Goal: Information Seeking & Learning: Learn about a topic

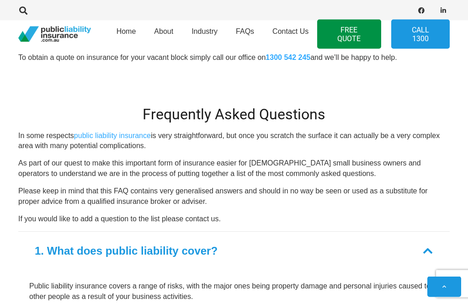
scroll to position [537, 0]
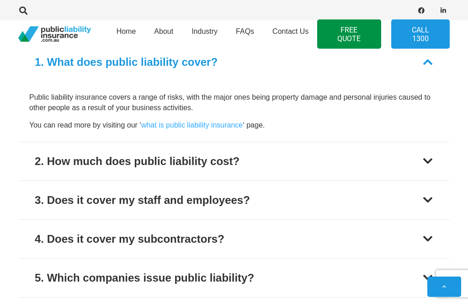
click at [429, 157] on div at bounding box center [427, 161] width 11 height 11
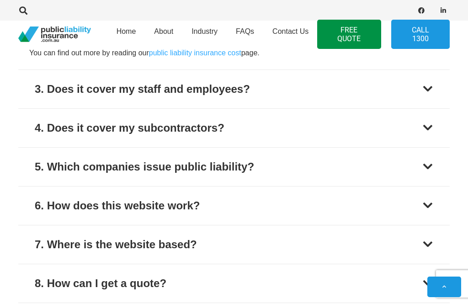
scroll to position [835, 0]
click at [424, 128] on button "4. Does it cover my subcontractors?" at bounding box center [233, 128] width 431 height 38
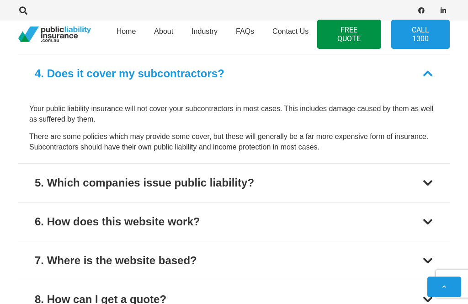
scroll to position [830, 0]
click at [427, 72] on div at bounding box center [427, 73] width 11 height 11
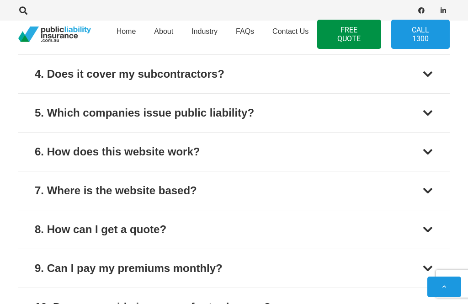
click at [423, 108] on div at bounding box center [427, 112] width 11 height 11
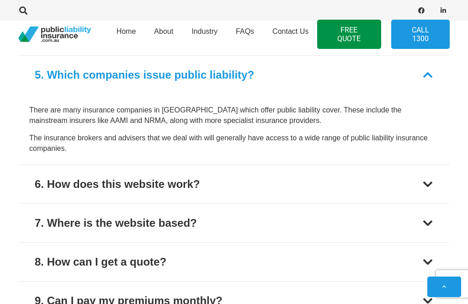
scroll to position [868, 0]
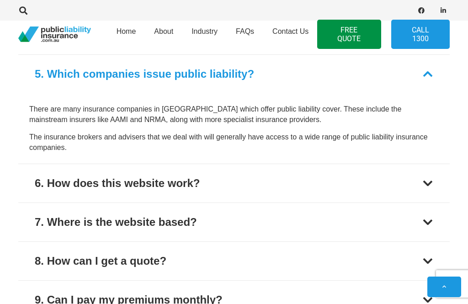
click at [431, 70] on div at bounding box center [427, 73] width 11 height 11
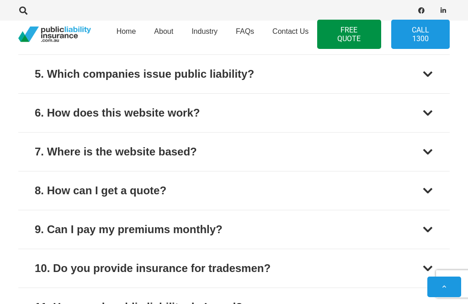
click at [426, 108] on div at bounding box center [427, 112] width 11 height 11
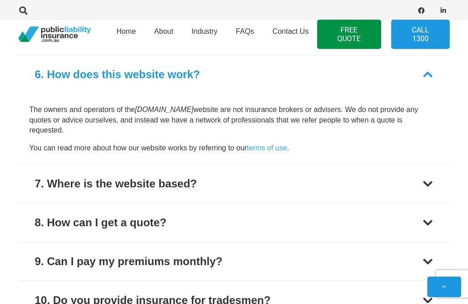
scroll to position [907, 0]
click at [426, 73] on div at bounding box center [427, 73] width 11 height 11
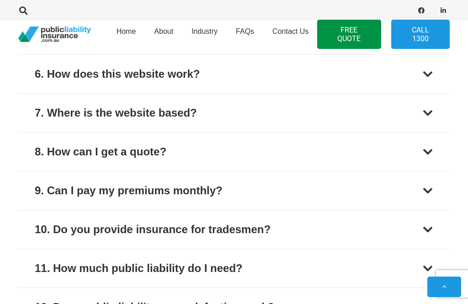
click at [427, 147] on div at bounding box center [427, 151] width 11 height 11
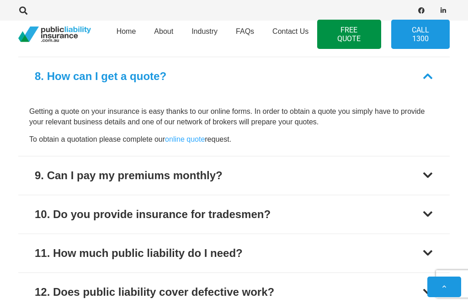
scroll to position [985, 0]
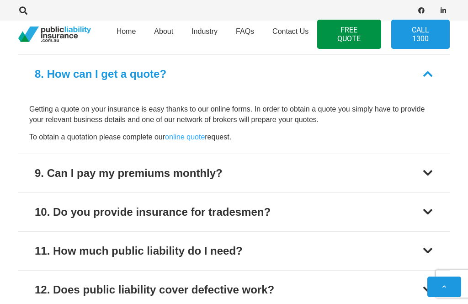
click at [426, 68] on div at bounding box center [427, 73] width 11 height 11
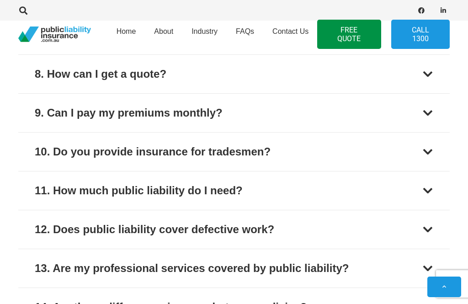
click at [426, 185] on div at bounding box center [427, 190] width 11 height 11
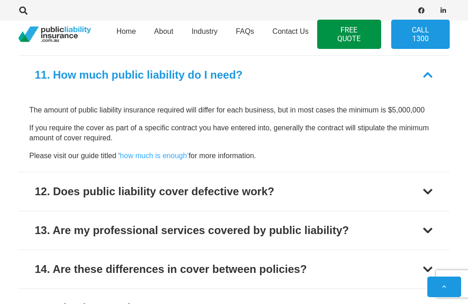
scroll to position [1101, 0]
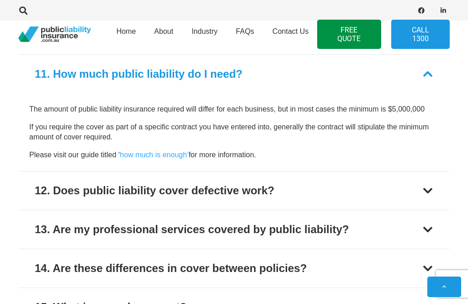
click at [424, 73] on div at bounding box center [427, 73] width 11 height 11
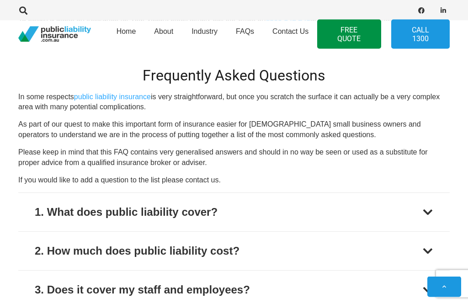
scroll to position [576, 0]
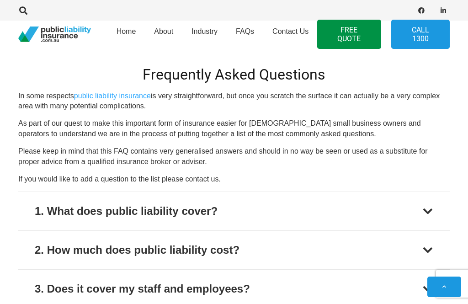
click at [432, 198] on button "1. What does public liability cover?" at bounding box center [233, 211] width 431 height 38
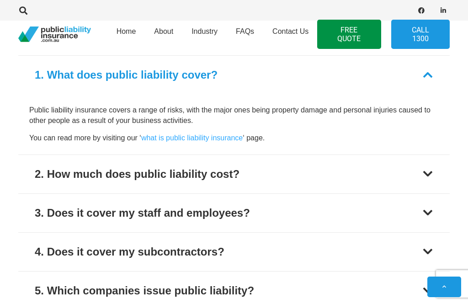
scroll to position [713, 0]
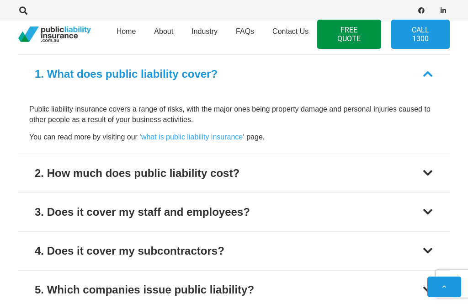
click at [430, 70] on div at bounding box center [427, 73] width 11 height 11
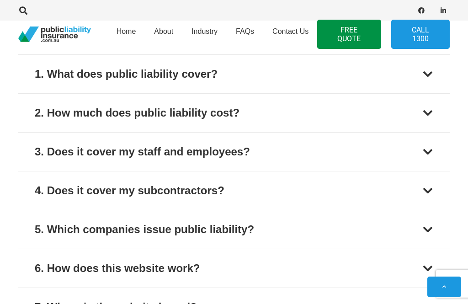
click at [426, 224] on div at bounding box center [427, 229] width 11 height 11
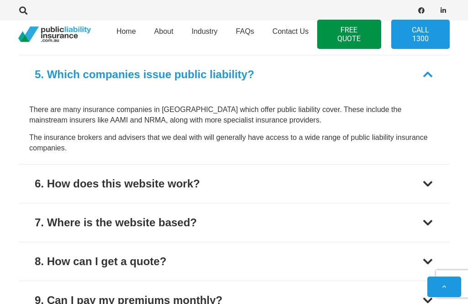
scroll to position [868, 0]
click at [433, 66] on button "5. Which companies issue public liability?" at bounding box center [233, 74] width 431 height 38
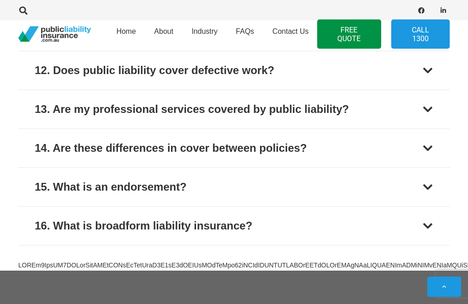
scroll to position [1145, 0]
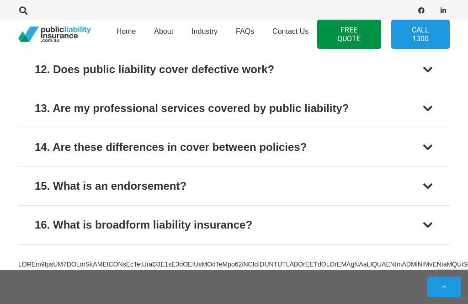
click at [437, 147] on button "14. Are these differences in cover between policies?" at bounding box center [233, 147] width 431 height 38
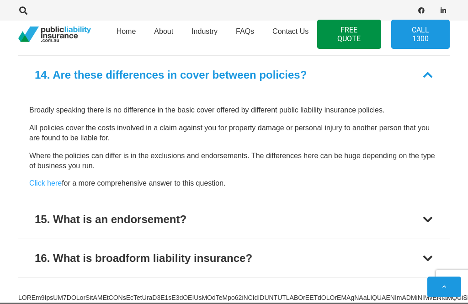
scroll to position [1218, 0]
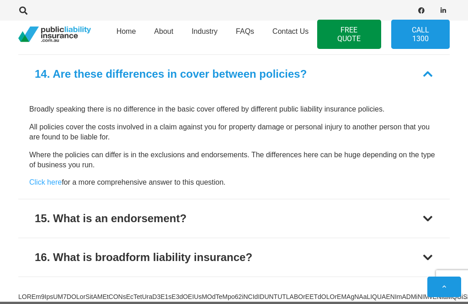
click at [432, 68] on div at bounding box center [427, 73] width 11 height 11
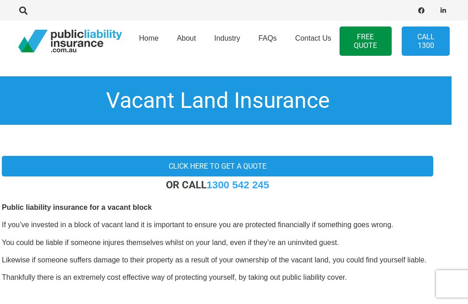
scroll to position [0, 17]
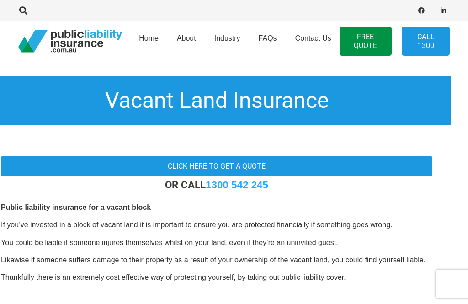
click at [256, 166] on link "Click here to get a quote" at bounding box center [216, 166] width 431 height 21
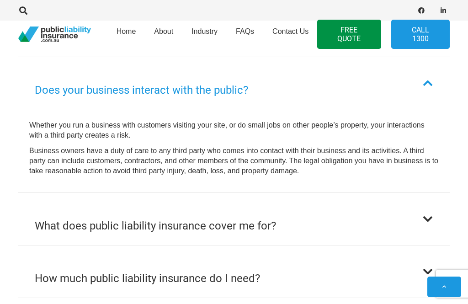
scroll to position [641, 0]
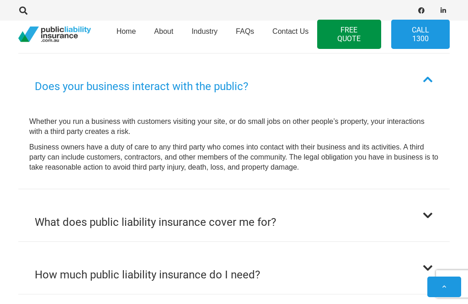
click at [434, 207] on button "What does public liability insurance cover me for?" at bounding box center [233, 215] width 431 height 52
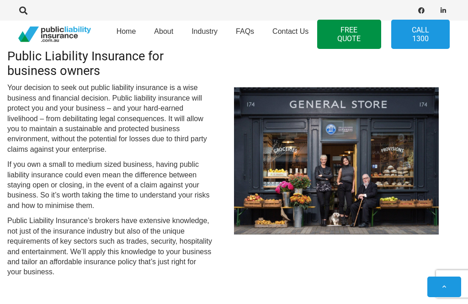
scroll to position [366, 11]
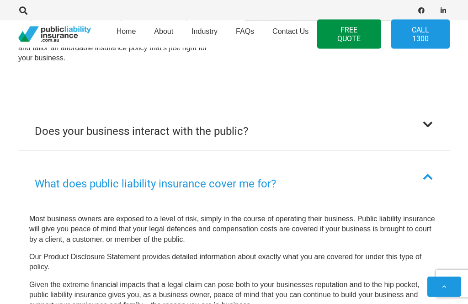
click at [433, 171] on button "What does public liability insurance cover me for?" at bounding box center [233, 177] width 431 height 52
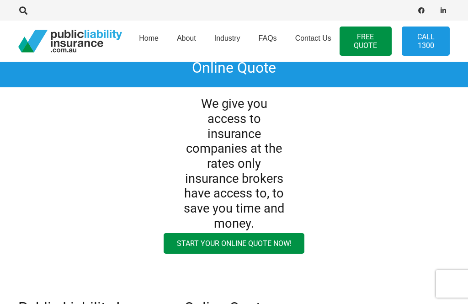
scroll to position [0, 0]
